Goal: Information Seeking & Learning: Learn about a topic

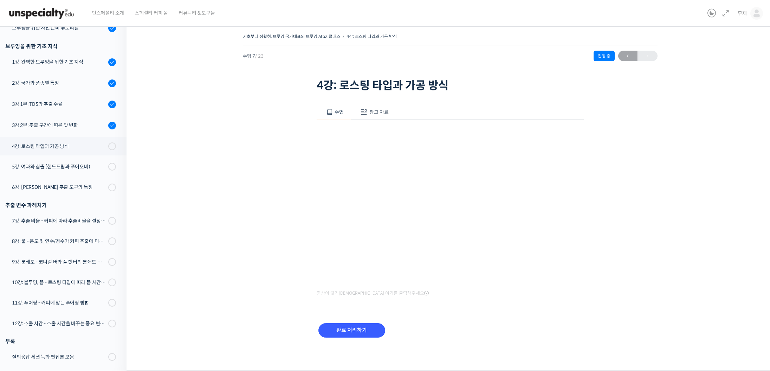
scroll to position [139, 0]
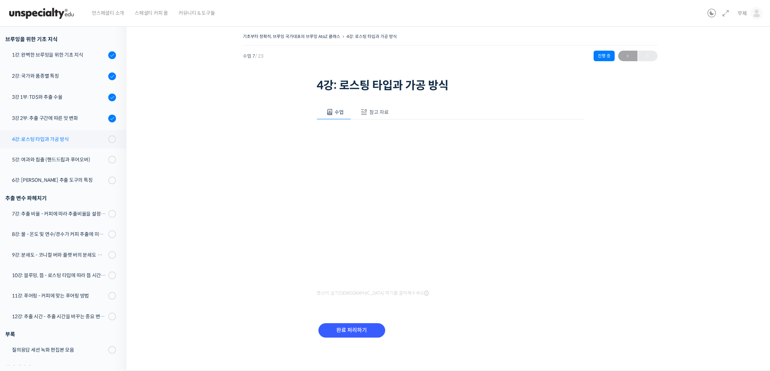
click at [65, 140] on div "4강: 로스팅 타입과 가공 방식" at bounding box center [59, 139] width 94 height 8
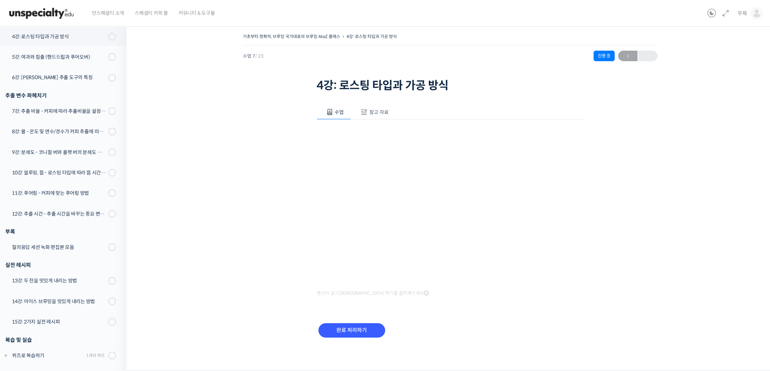
scroll to position [242, 0]
click at [374, 110] on span "참고 자료" at bounding box center [379, 112] width 19 height 6
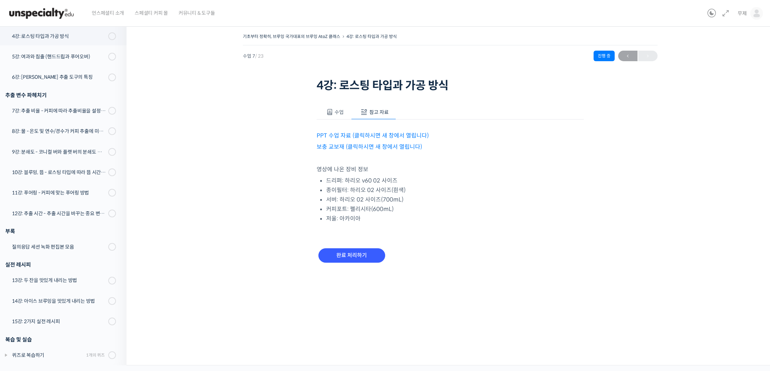
click at [366, 135] on link "PPT 수업 자료 (클릭하시면 새 창에서 열립니다)" at bounding box center [373, 135] width 112 height 7
click at [239, 128] on div "기초부터 정확히, 브루잉 국가대표의 브루잉 AtoZ 클래스 4강: 로스팅 타입과 가공 방식 진행 중 수업 7 / 23 진행 중 ← 이전 4강:…" at bounding box center [450, 157] width 577 height 250
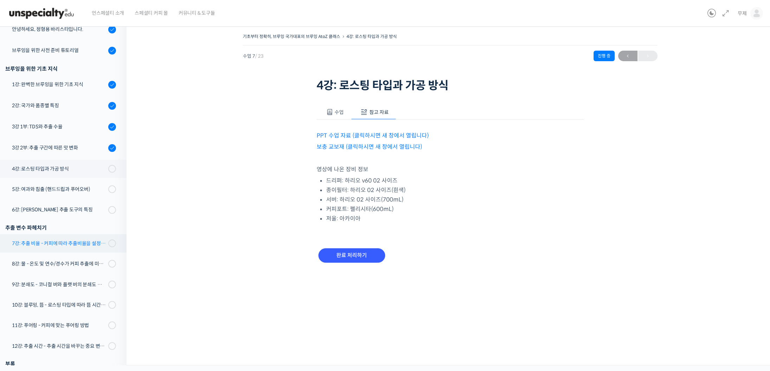
scroll to position [108, 0]
click at [361, 257] on input "완료 처리하기" at bounding box center [352, 255] width 67 height 14
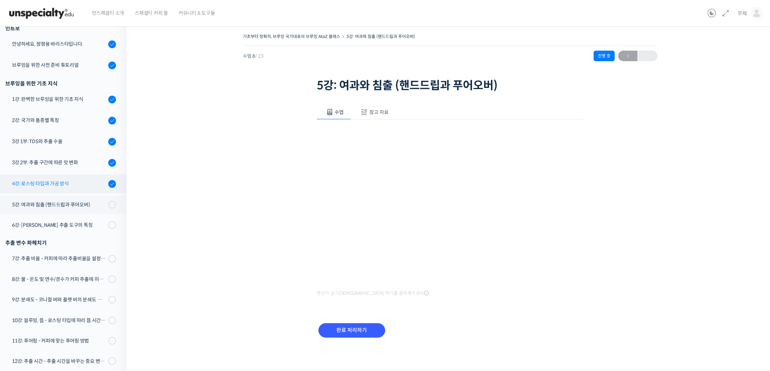
scroll to position [94, 0]
click at [53, 205] on div "5강: 여과와 침출 (핸드드립과 푸어오버)" at bounding box center [59, 205] width 94 height 8
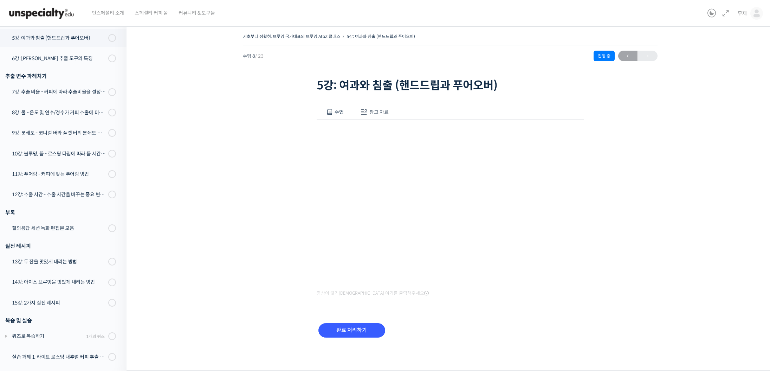
scroll to position [263, 0]
click at [672, 205] on div "기초부터 정확히, 브루잉 국가대표의 브루잉 AtoZ 클래스 5강: 여과와 침출 (핸드드립과 푸어오버) 진행 중 수업 8 / 23 진행 중 ← …" at bounding box center [450, 194] width 577 height 325
